Goal: Check status: Check status

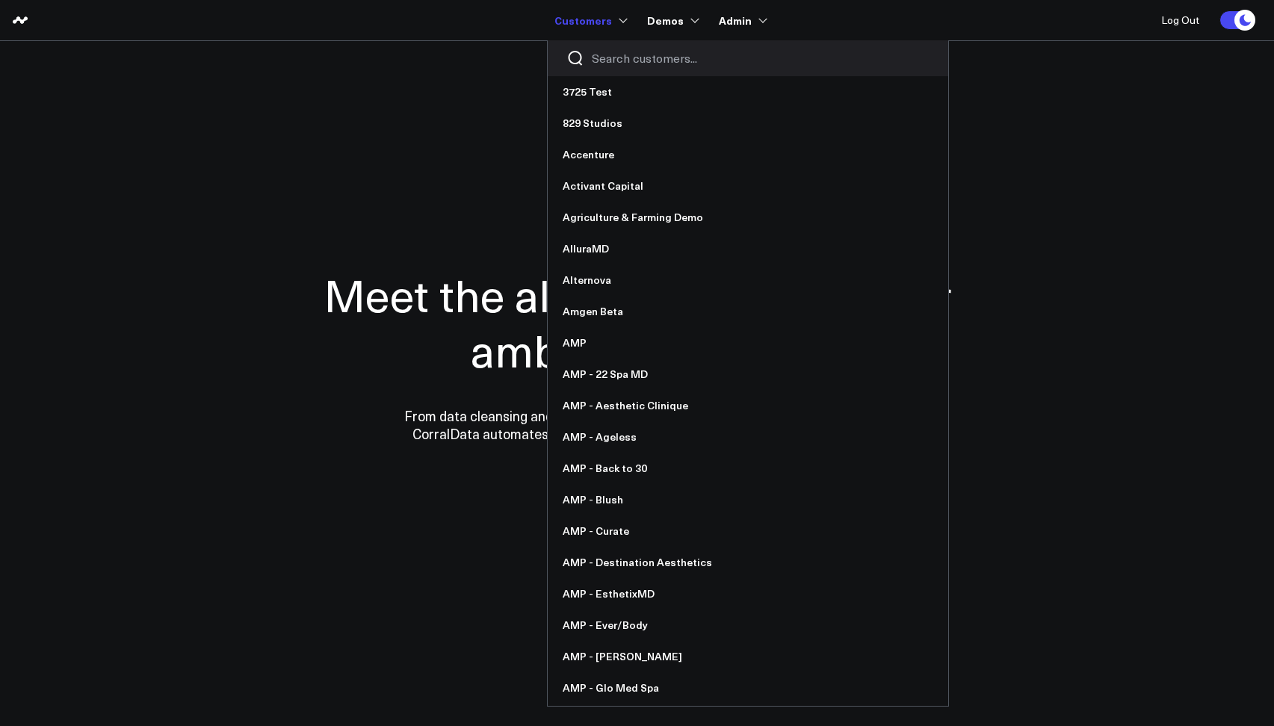
click at [599, 67] on div at bounding box center [748, 58] width 401 height 36
click at [600, 63] on input "Search customers input" at bounding box center [761, 58] width 338 height 16
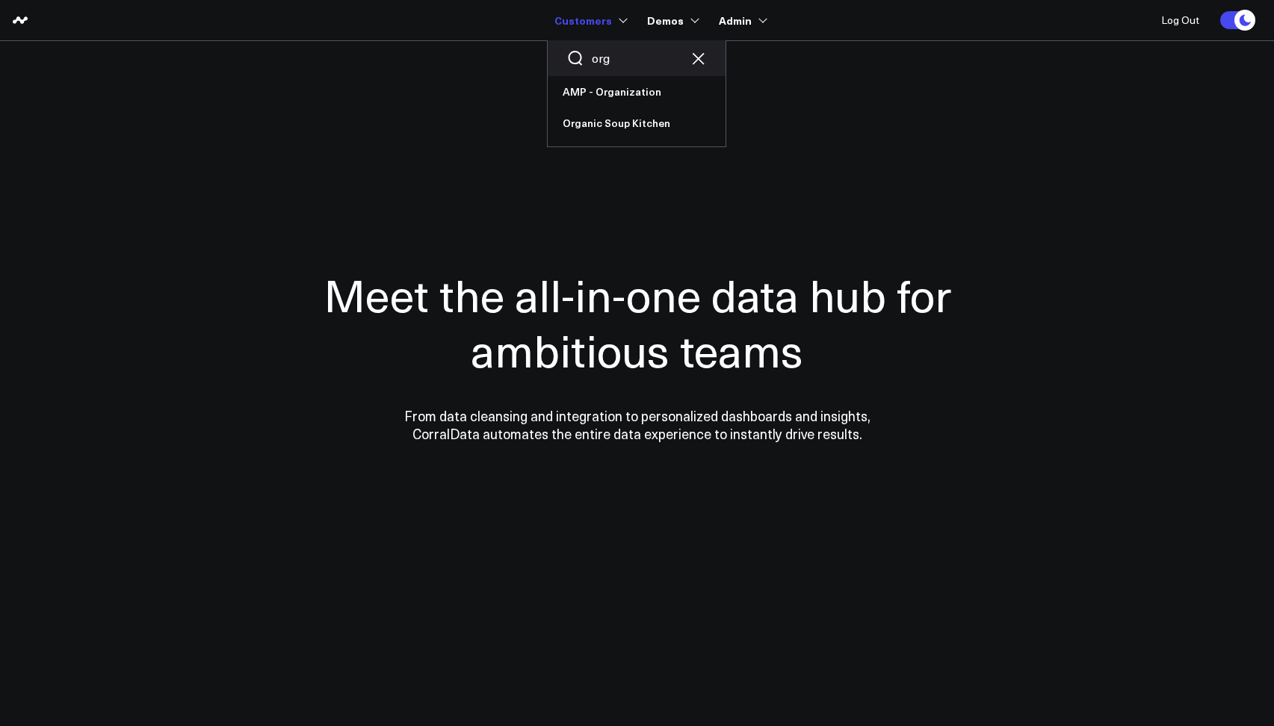
click at [613, 64] on input "org" at bounding box center [637, 58] width 90 height 16
type input "o"
type input "ever"
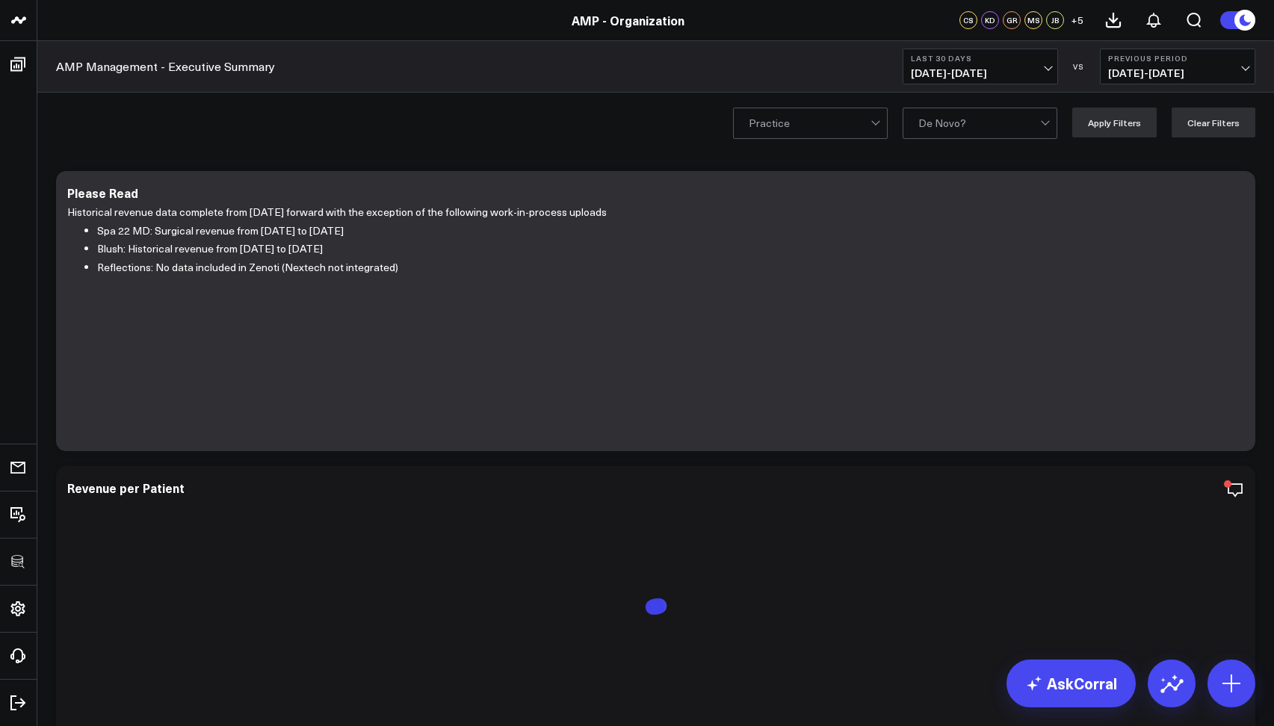
click at [945, 57] on b "Last 30 Days" at bounding box center [980, 58] width 139 height 9
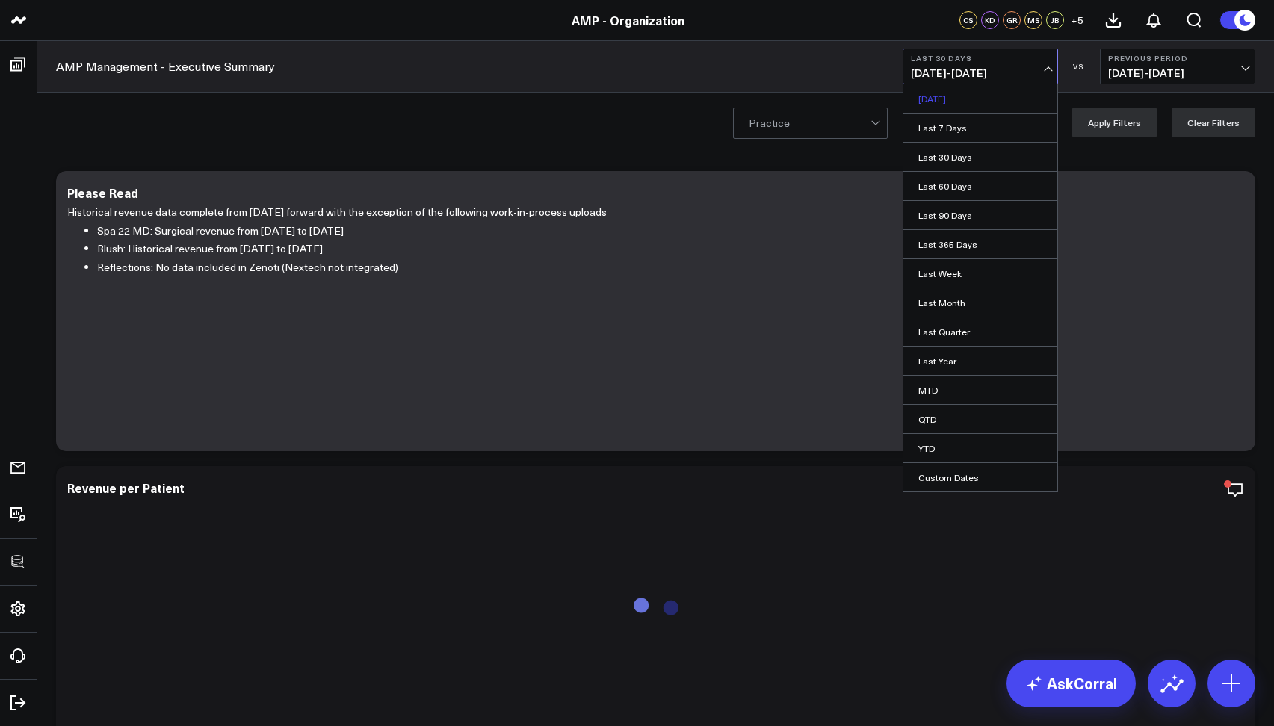
click at [930, 99] on link "Yesterday" at bounding box center [980, 98] width 154 height 28
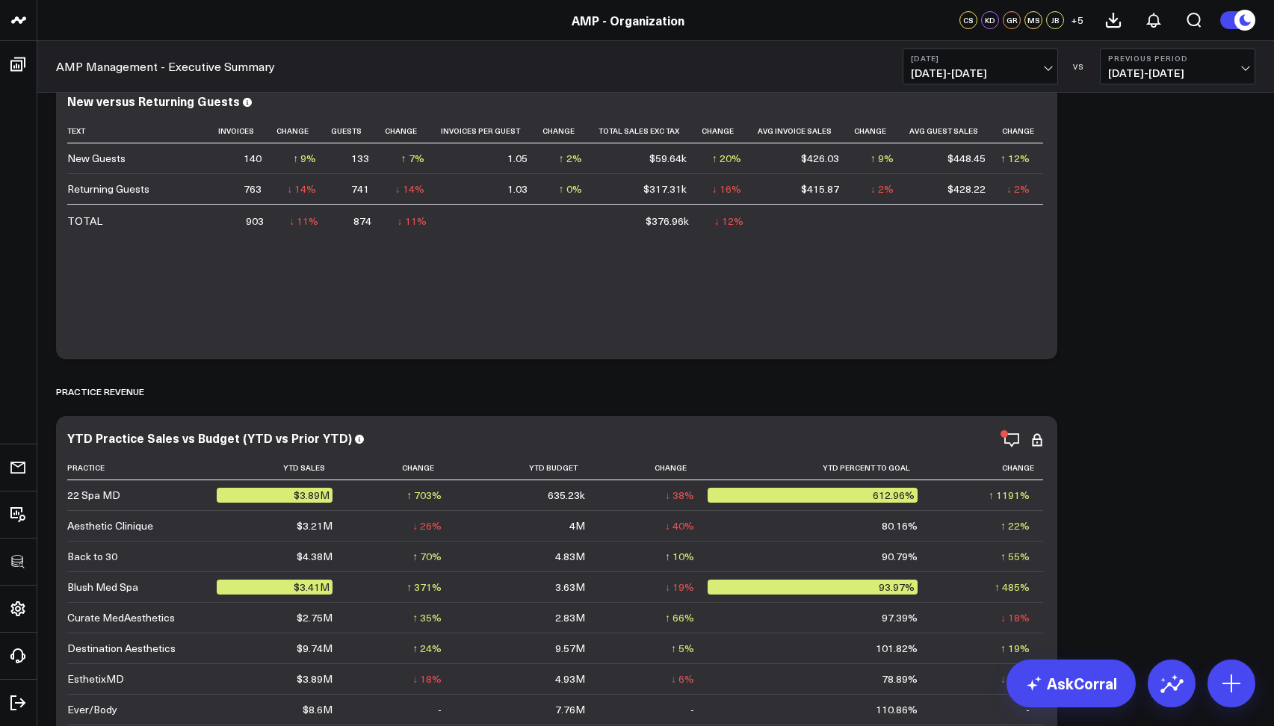
scroll to position [278, 0]
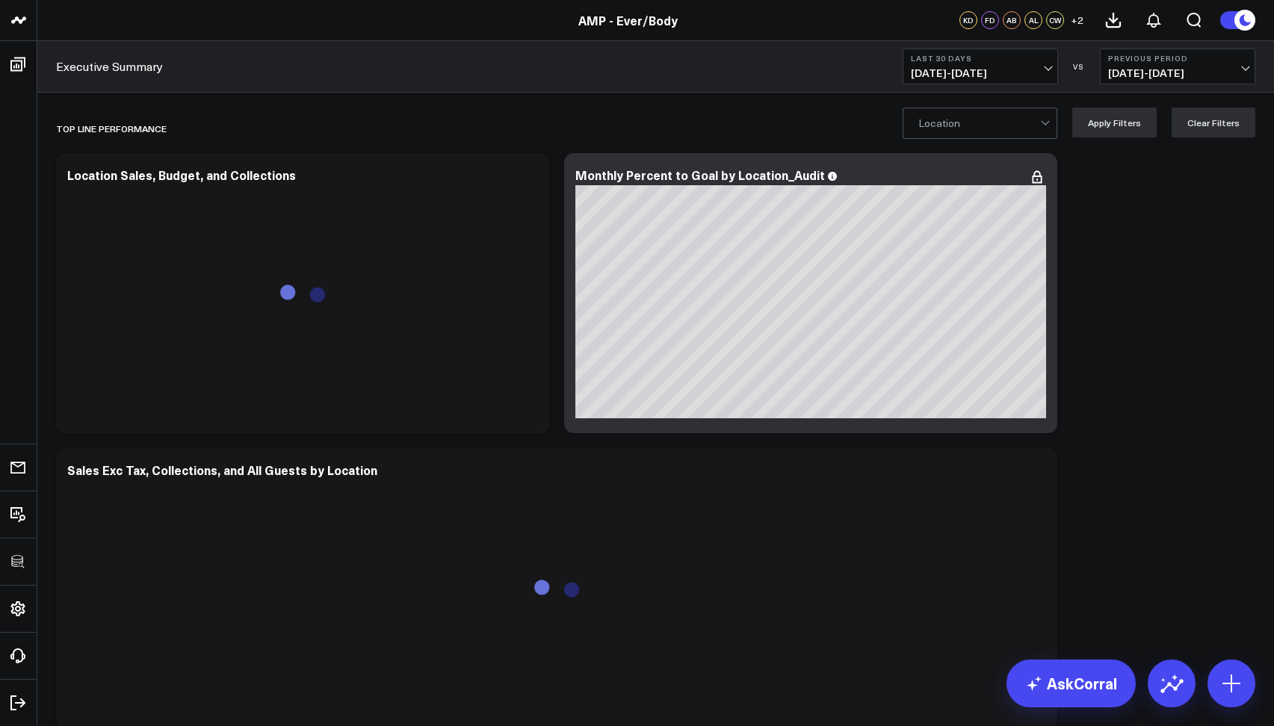
click at [927, 71] on span "08/07/25 - 09/05/25" at bounding box center [980, 73] width 139 height 12
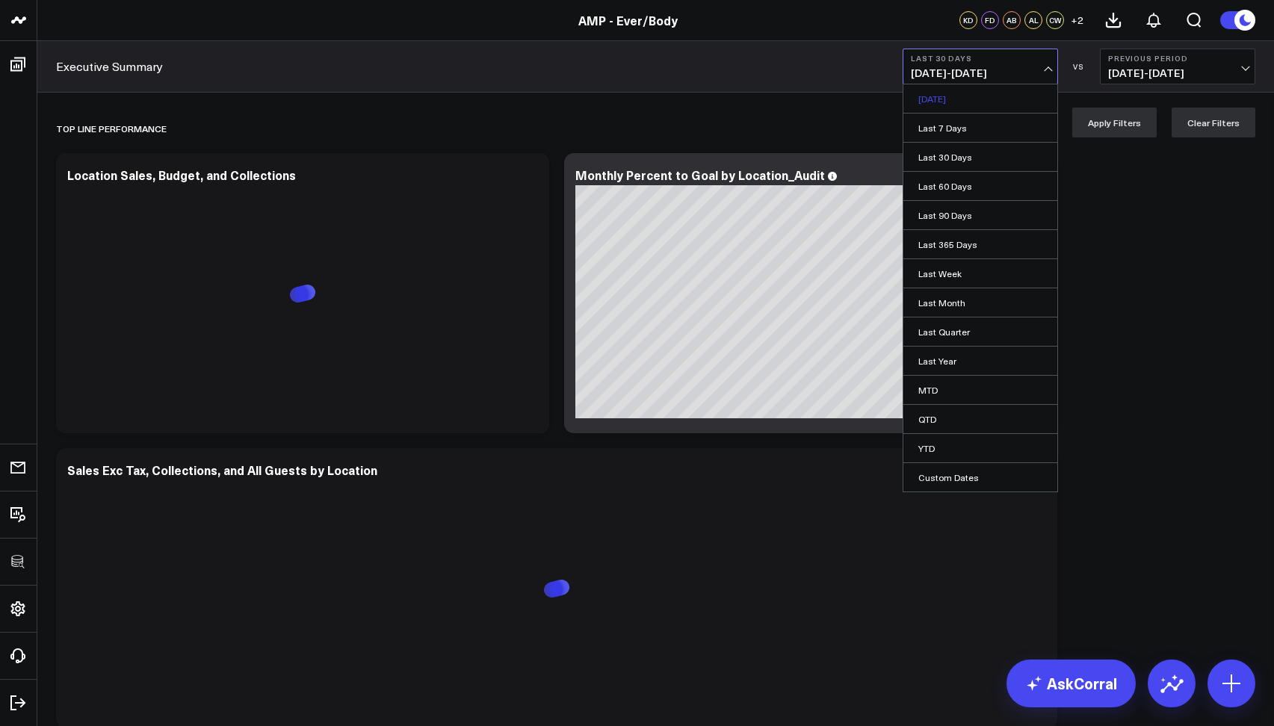
click at [942, 101] on link "Yesterday" at bounding box center [980, 98] width 154 height 28
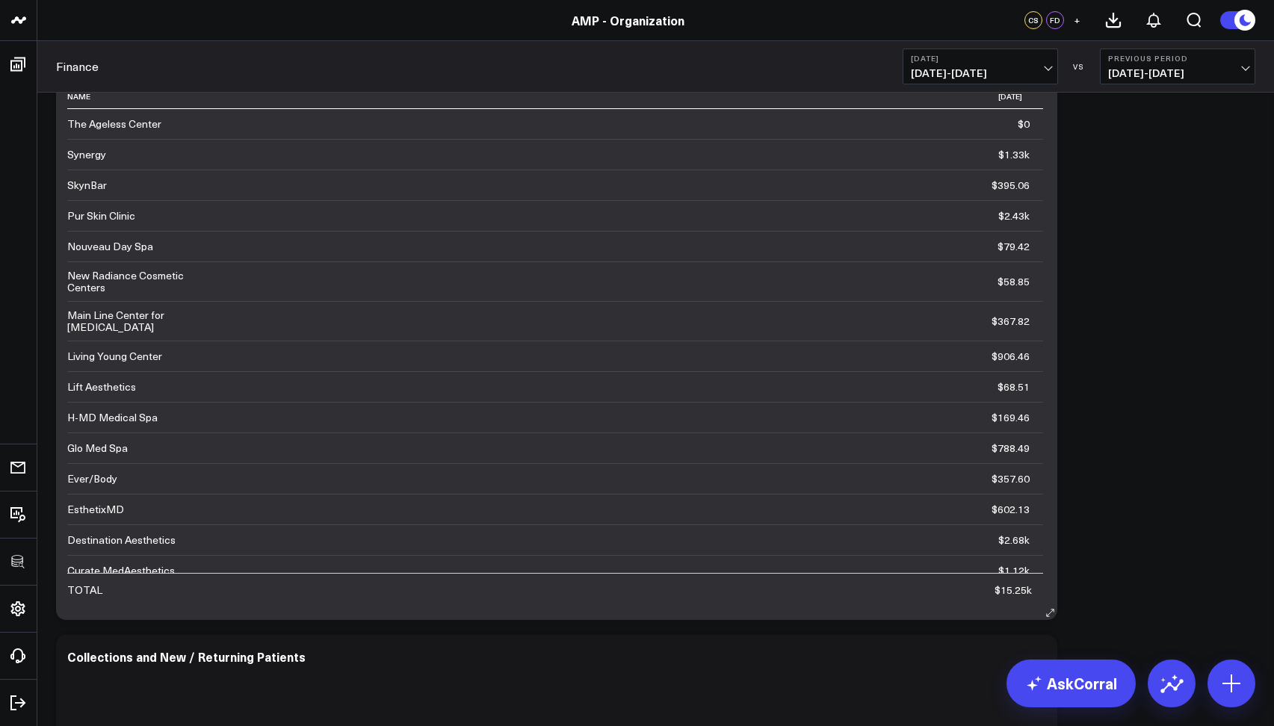
scroll to position [737, 0]
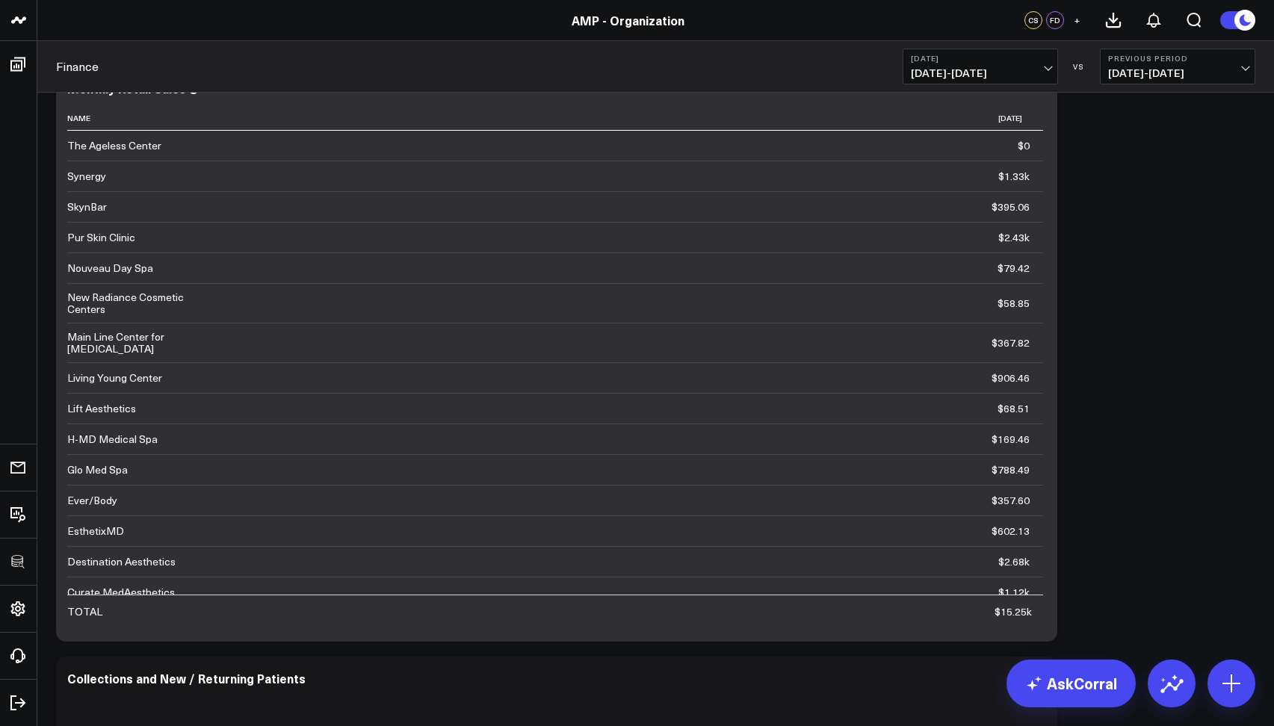
click at [1005, 72] on span "09/05/25 - 09/05/25" at bounding box center [980, 73] width 139 height 12
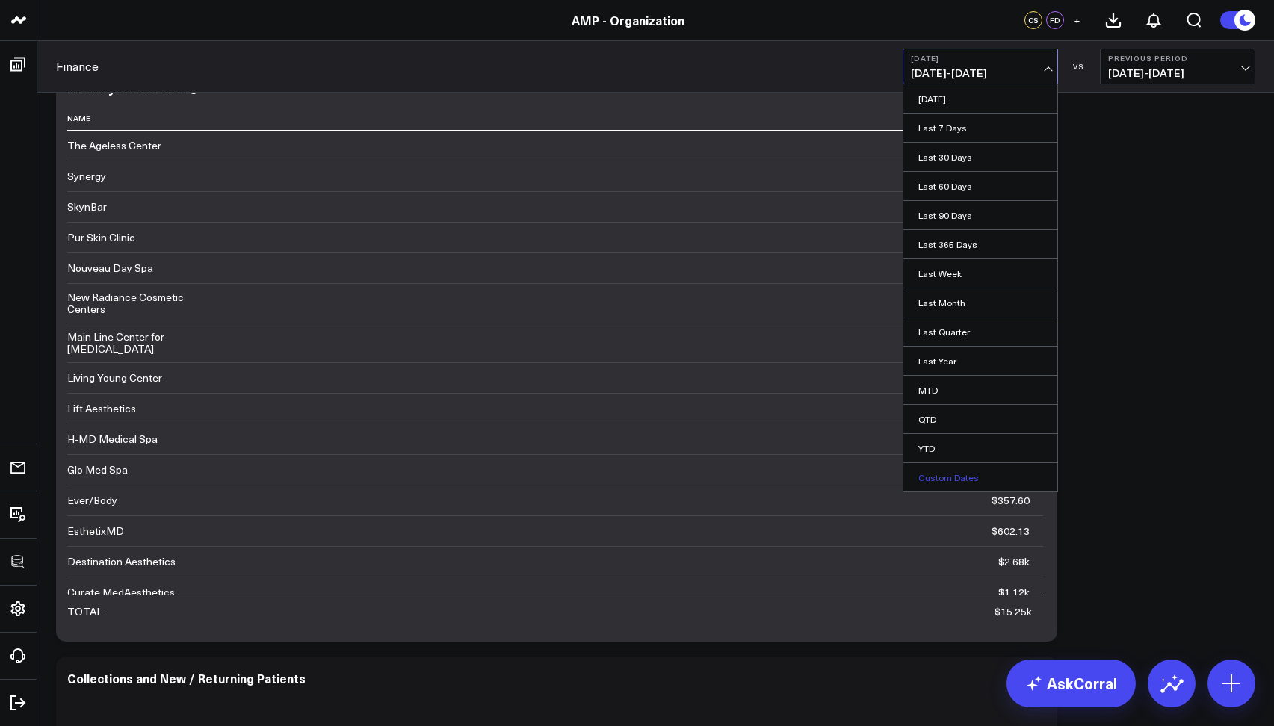
click at [1019, 480] on link "Custom Dates" at bounding box center [980, 477] width 154 height 28
select select "8"
select select "2025"
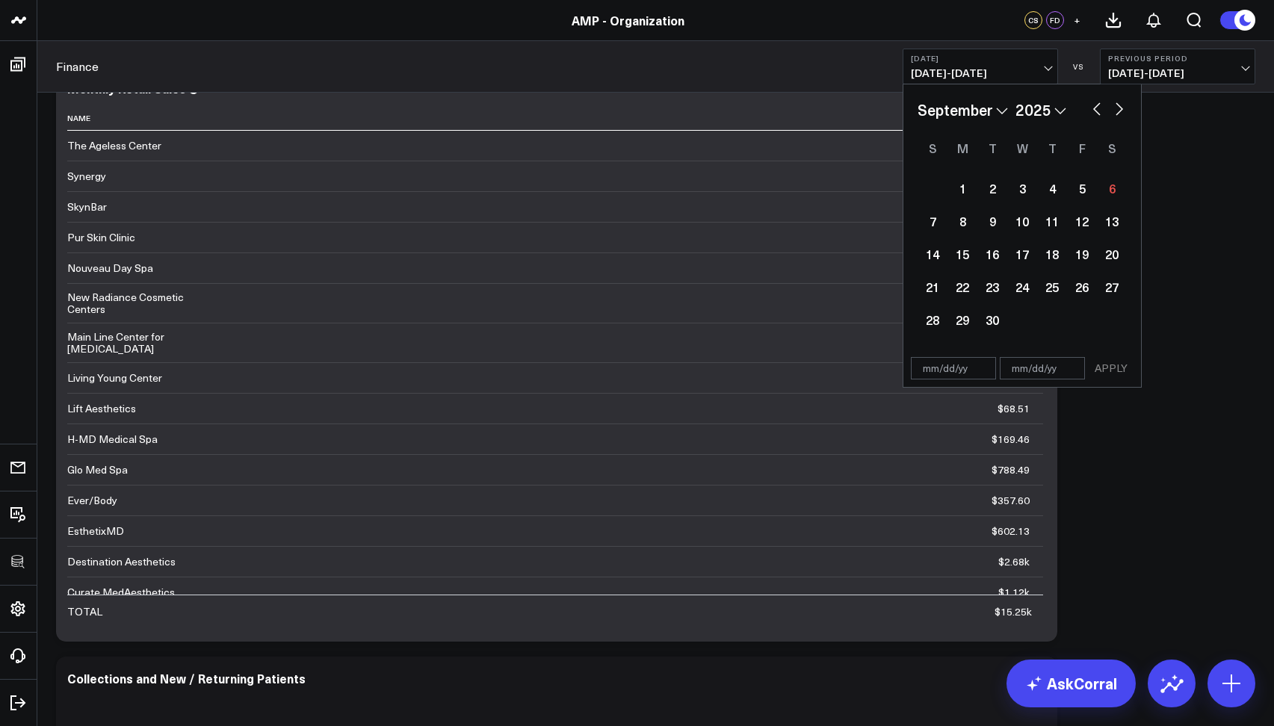
click at [1088, 109] on div "January February March April May June July August September October November De…" at bounding box center [1022, 110] width 209 height 22
click at [1103, 106] on button "button" at bounding box center [1096, 108] width 15 height 18
select select "7"
select select "2025"
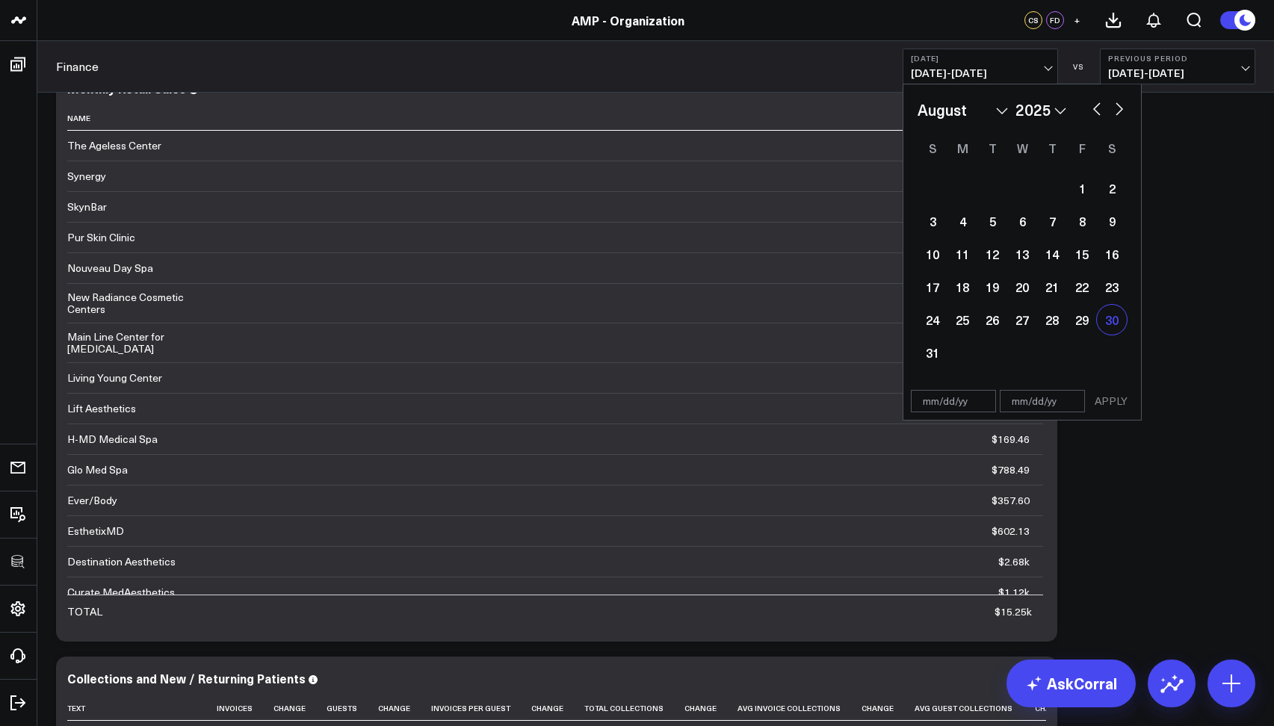
click at [1105, 328] on div "30" at bounding box center [1112, 320] width 30 height 30
type input "08/30/25"
select select "7"
select select "2025"
click at [1105, 326] on div "30" at bounding box center [1112, 320] width 30 height 30
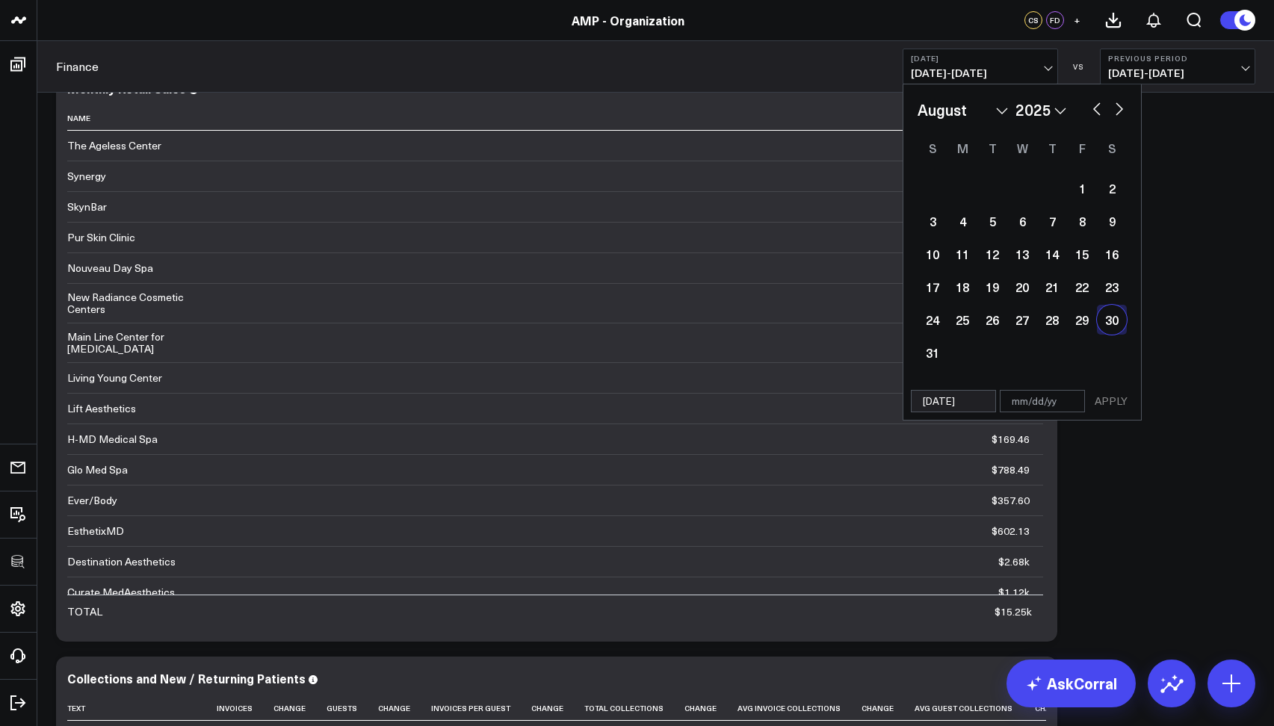
type input "08/30/25"
select select "7"
select select "2025"
click at [1108, 406] on button "APPLY" at bounding box center [1111, 401] width 45 height 22
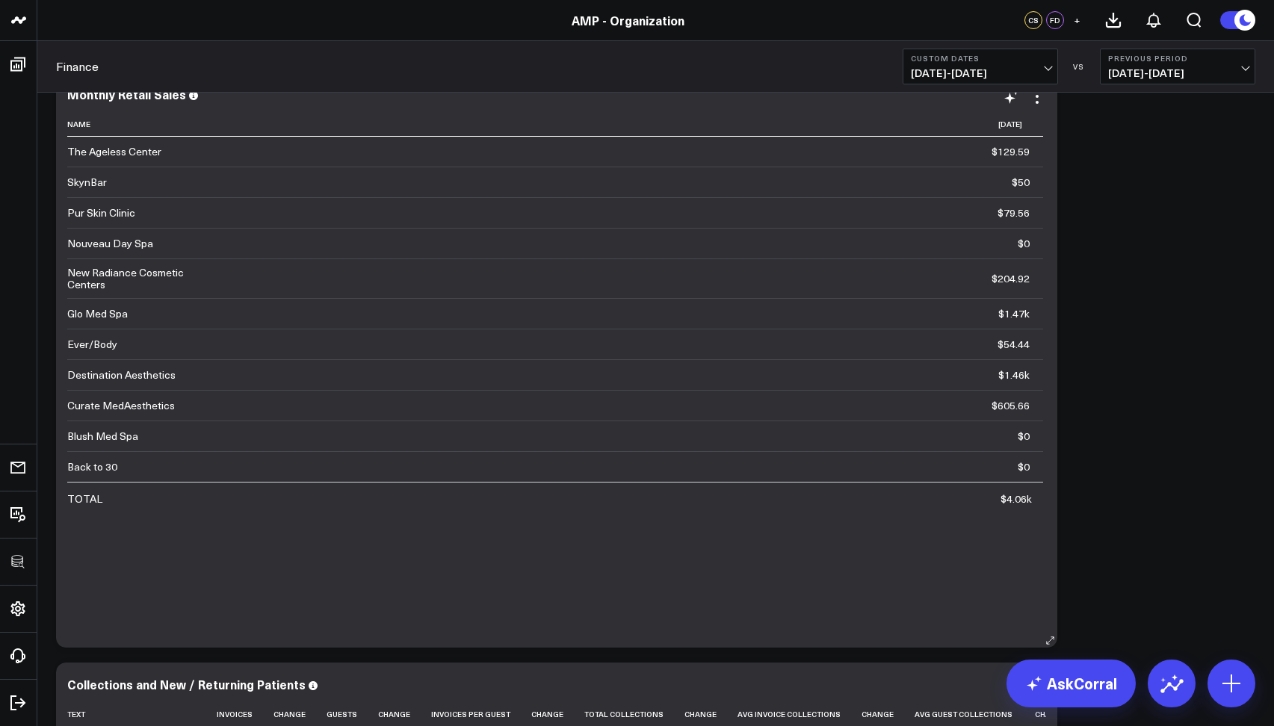
scroll to position [604, 0]
